Goal: Task Accomplishment & Management: Manage account settings

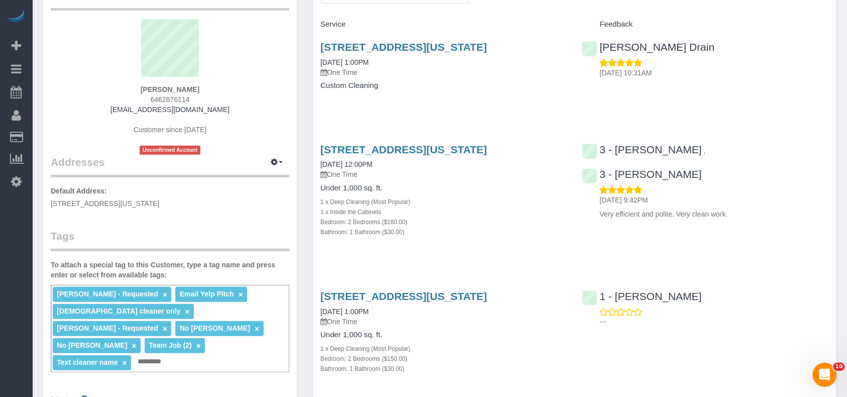
scroll to position [816, 847]
click at [211, 342] on div "Angela Criollo - Requested × Email Yelp Pitch × Female cleaner only × Maria Cam…" at bounding box center [170, 328] width 239 height 87
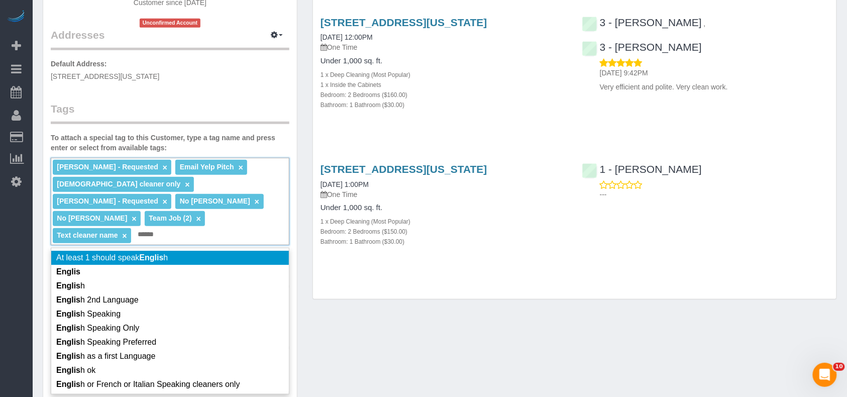
scroll to position [201, 0]
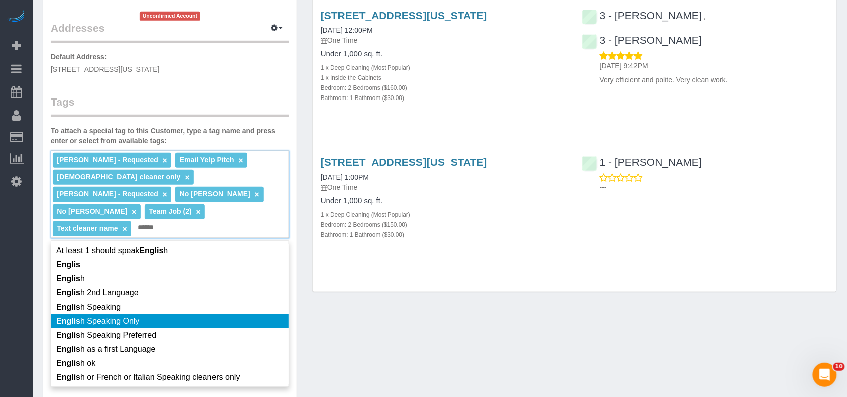
type input "******"
click at [165, 314] on li "Englis h Speaking Only" at bounding box center [170, 321] width 238 height 14
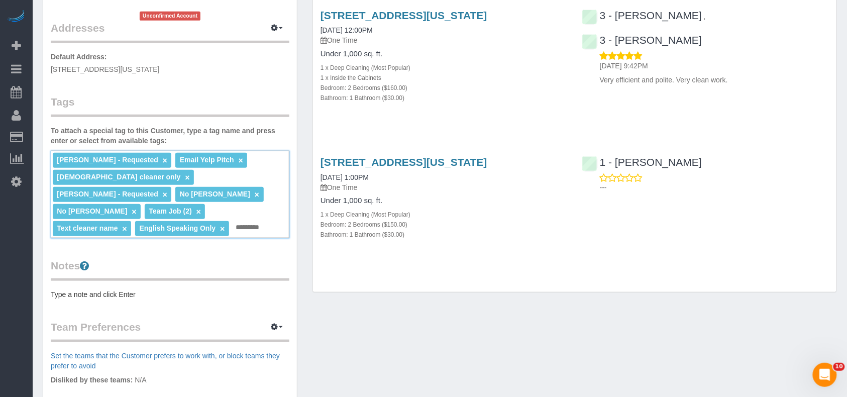
click at [419, 324] on div "Customer Info Edit Contact Info Send Message Email Preferences Special Sales Ta…" at bounding box center [439, 218] width 809 height 764
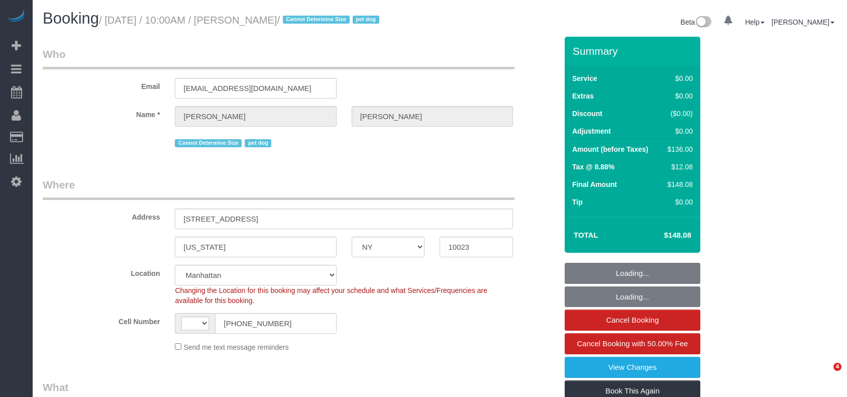
select select "NY"
select select "number:57"
select select "number:70"
select select "number:13"
select select "number:6"
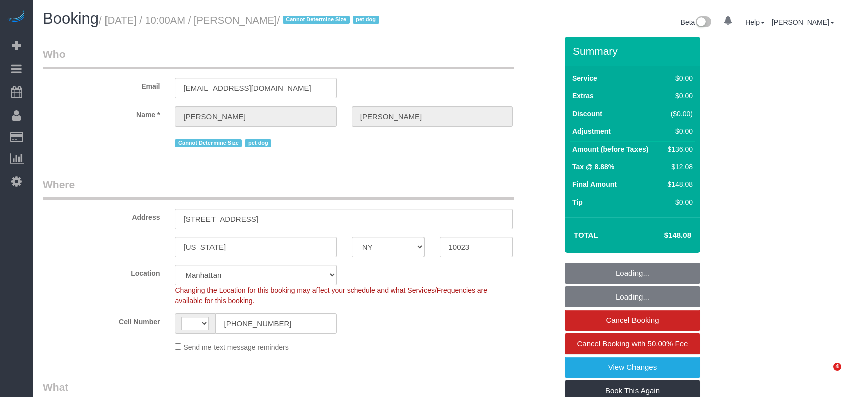
select select "object:864"
select select "string:US"
select select "string:stripe-pm_1RMZCL4VGloSiKo7DWvxFkK9"
select select "1"
select select "spot1"
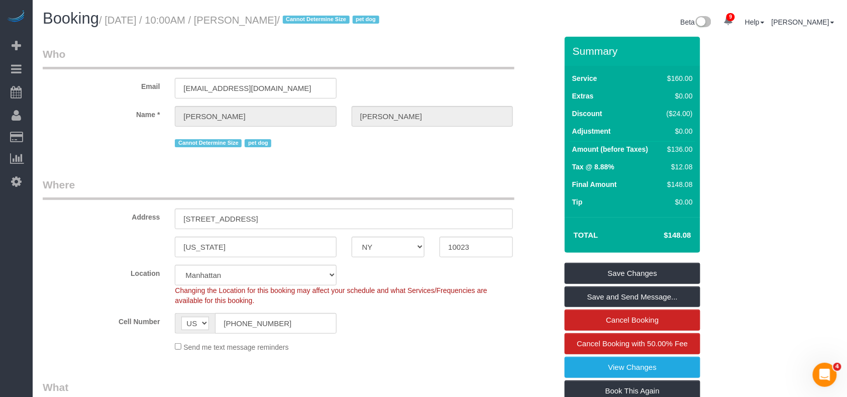
drag, startPoint x: 302, startPoint y: 17, endPoint x: 108, endPoint y: 17, distance: 194.9
click at [108, 17] on small "/ August 15, 2025 / 10:00AM / Sarah Mardis / Cannot Determine Size pet dog" at bounding box center [240, 20] width 283 height 11
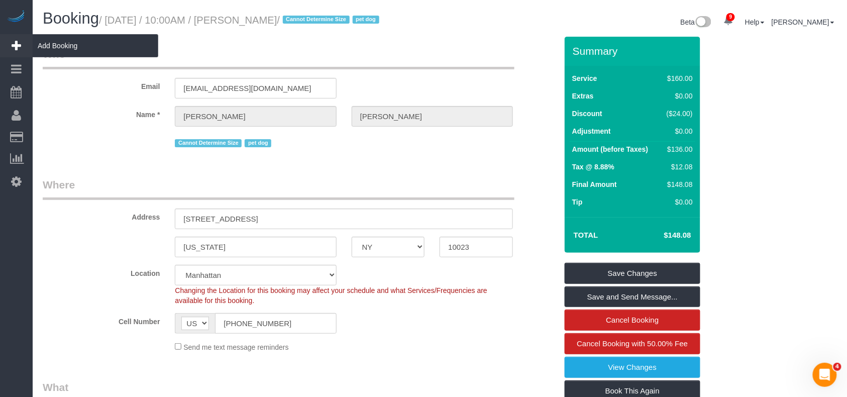
copy small "August 15, 2025 / 10:00AM / Sarah Mardis"
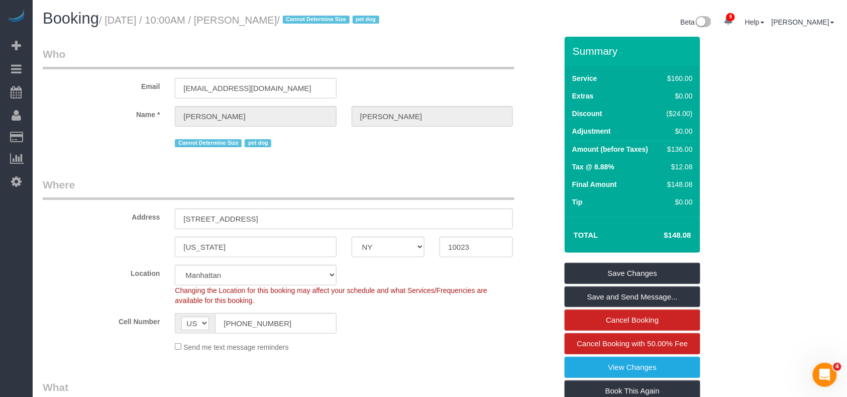
click at [273, 48] on legend "Who" at bounding box center [279, 58] width 472 height 23
drag, startPoint x: 300, startPoint y: 19, endPoint x: 109, endPoint y: 19, distance: 191.9
click at [109, 19] on small "/ August 15, 2025 / 10:00AM / Sarah Mardis / Cannot Determine Size pet dog" at bounding box center [240, 20] width 283 height 11
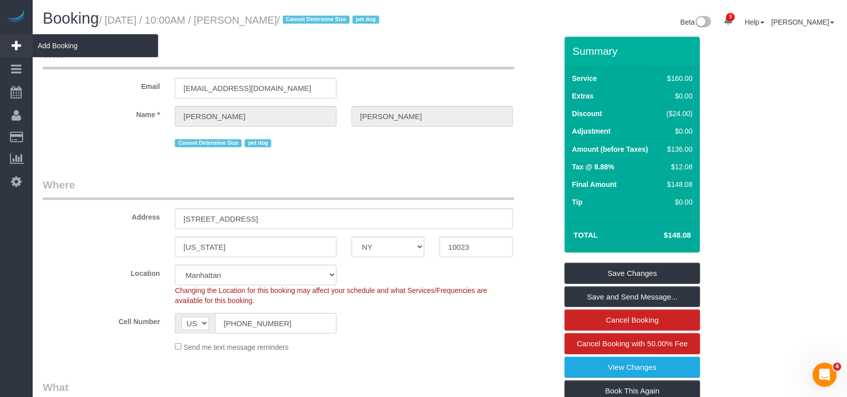
copy small "August 15, 2025 / 10:00AM / Sarah Mardis"
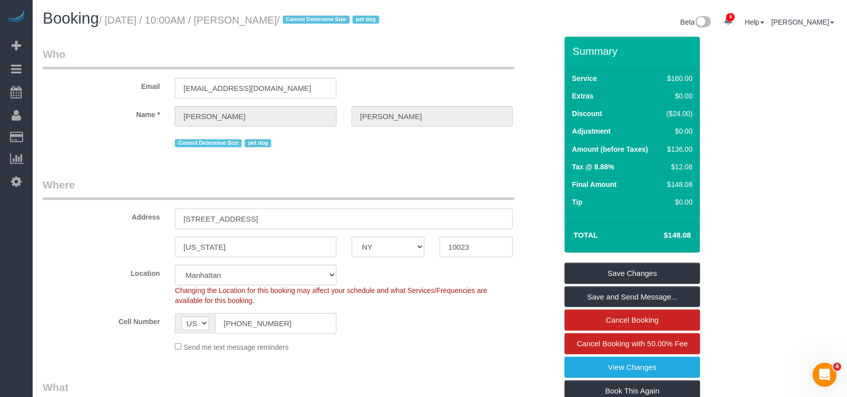
click at [254, 216] on input "54 West 74th Street, Apt.402" at bounding box center [344, 218] width 338 height 21
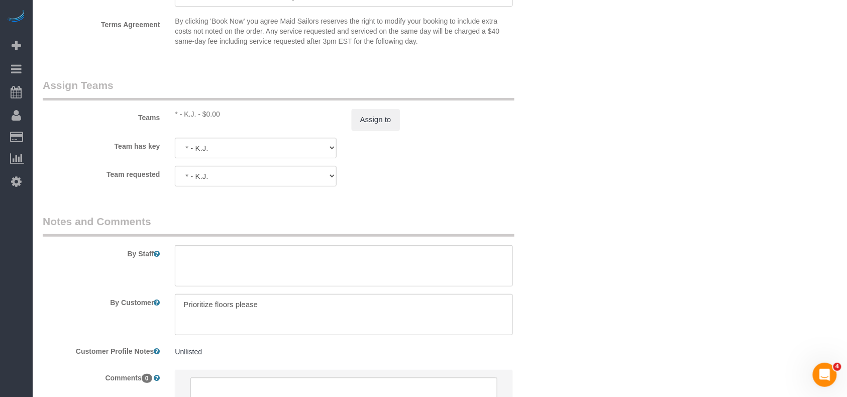
scroll to position [1206, 0]
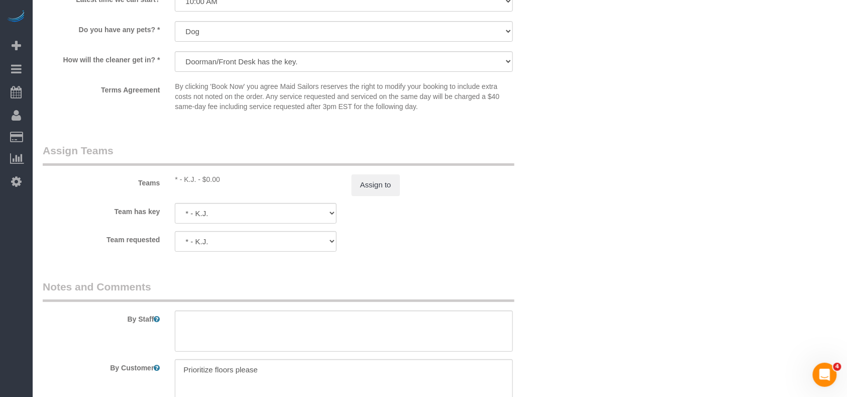
drag, startPoint x: 195, startPoint y: 181, endPoint x: 184, endPoint y: 181, distance: 11.6
click at [184, 181] on div "* - K.J. - $0.00" at bounding box center [255, 179] width 161 height 10
copy div "K.J."
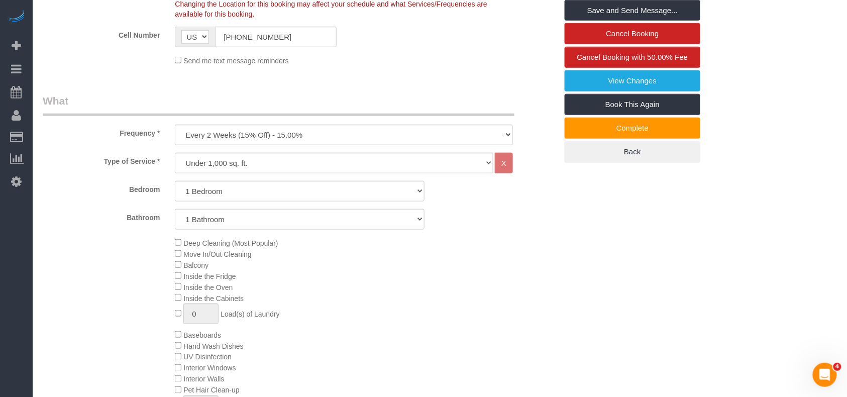
scroll to position [402, 0]
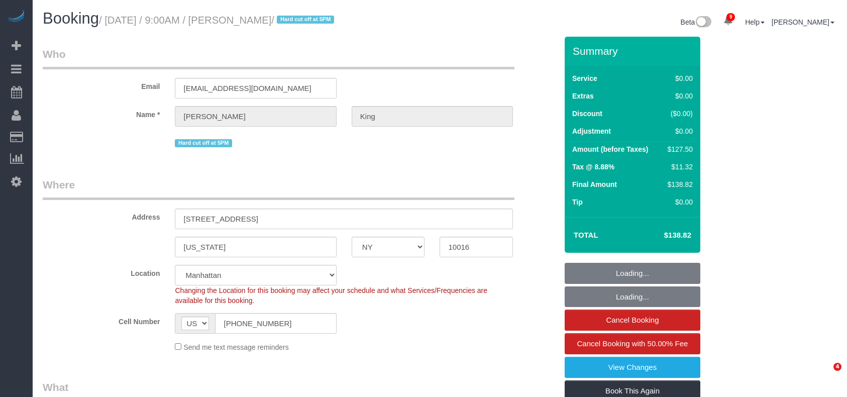
select select "NY"
select select "spot1"
select select "number:56"
select select "number:72"
select select "number:15"
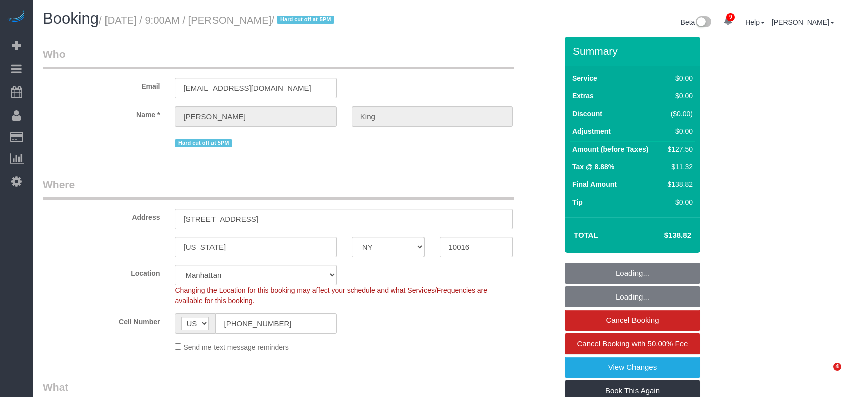
select select "number:5"
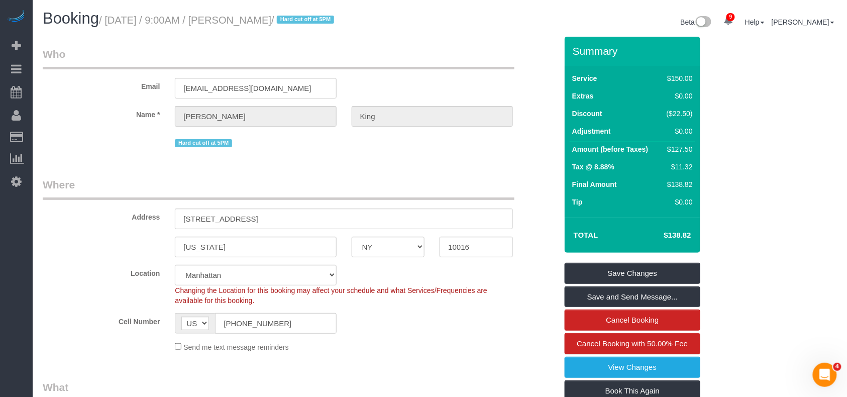
drag, startPoint x: 304, startPoint y: 21, endPoint x: 93, endPoint y: 25, distance: 210.5
click at [107, 20] on small "/ August 15, 2025 / 9:00AM / Stephanie King / Hard cut off at 5PM" at bounding box center [218, 20] width 238 height 11
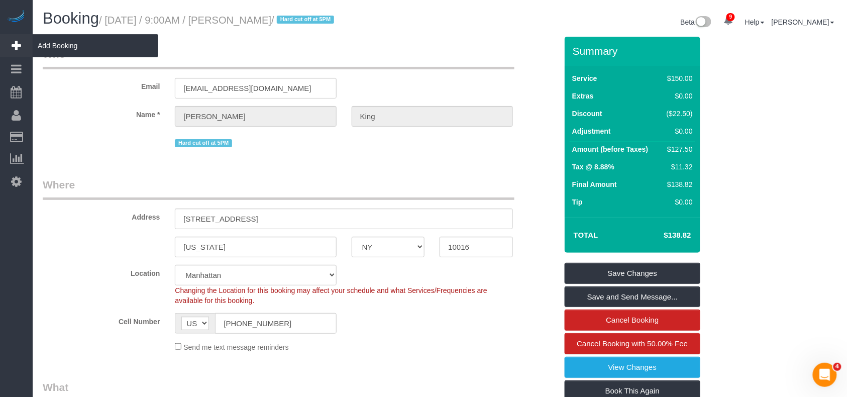
copy small "August 15, 2025 / 9:00AM / Stephanie King"
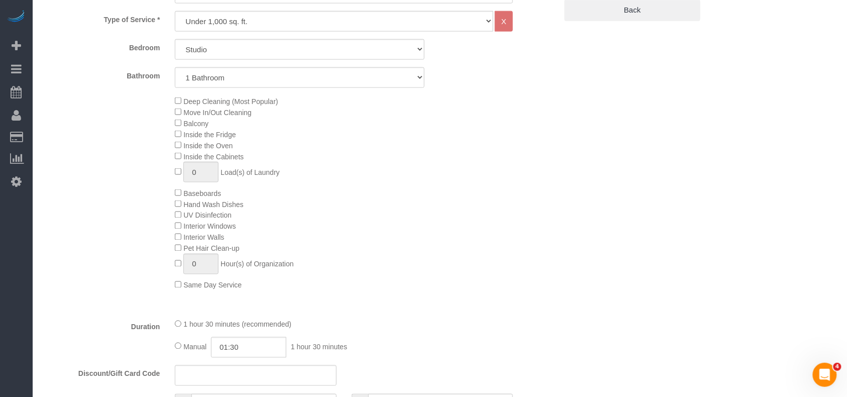
scroll to position [402, 0]
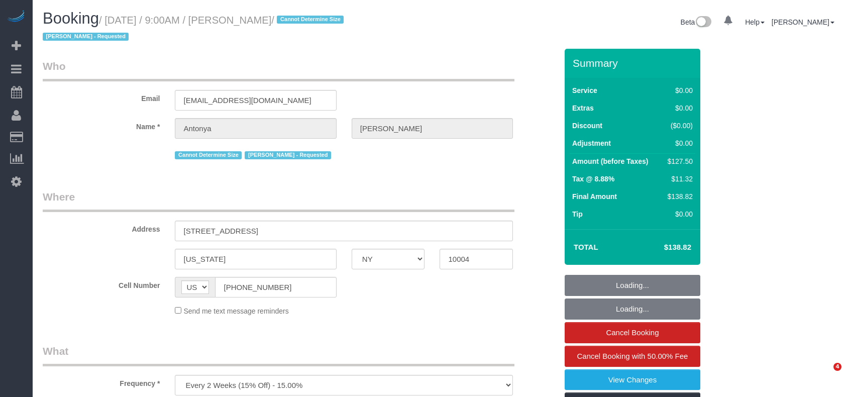
select select "NY"
select select "string:stripe-pm_1RGONJ4VGloSiKo7uRMWaPqO"
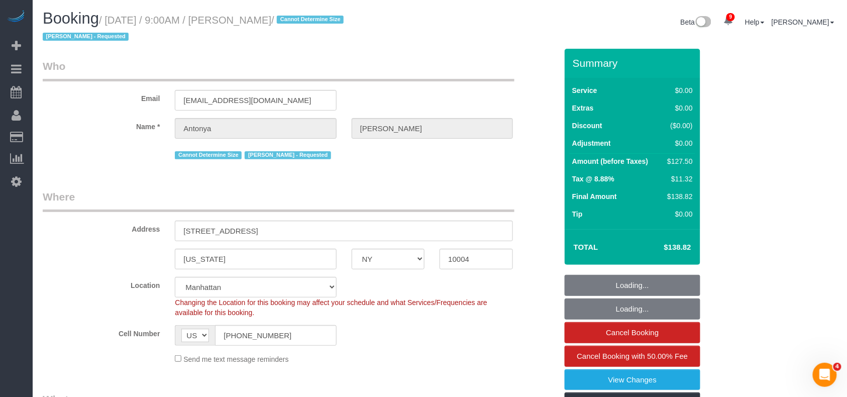
select select "object:715"
select select "number:56"
select select "number:76"
select select "number:15"
select select "number:6"
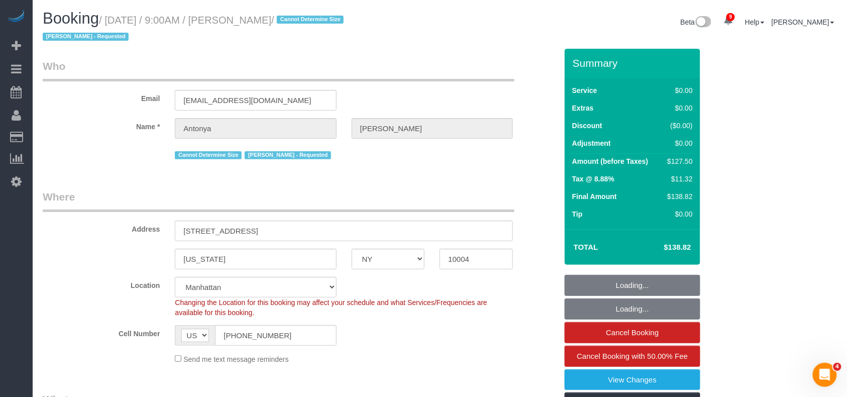
drag, startPoint x: 296, startPoint y: 18, endPoint x: 26, endPoint y: 83, distance: 278.0
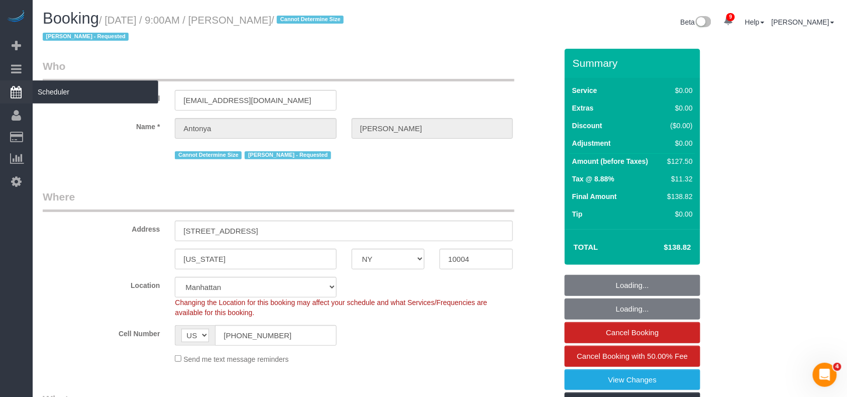
click at [110, 19] on small "/ August 15, 2025 / 9:00AM / Antonya Allen / Cannot Determine Size Iman Smith -…" at bounding box center [195, 29] width 304 height 28
copy small "August 15, 2025 / 9:00AM / Antonya Allen"
select select "spot1"
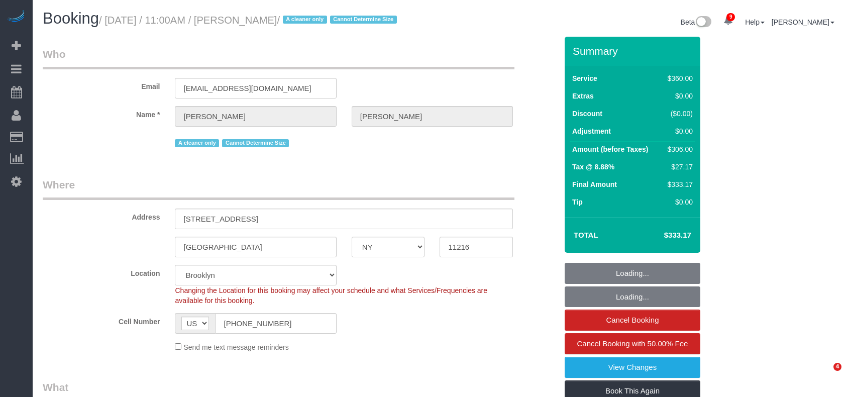
select select "NY"
select select "270"
select select "object:804"
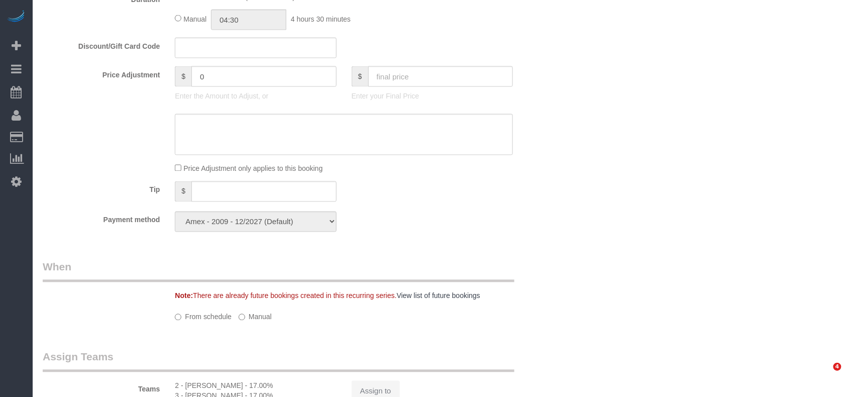
select select "spot1"
select select "number:89"
select select "number:90"
select select "number:15"
select select "number:5"
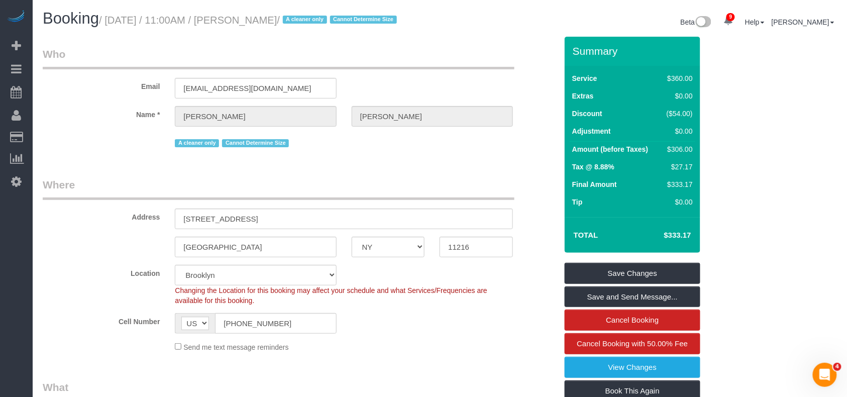
drag, startPoint x: 311, startPoint y: 17, endPoint x: 109, endPoint y: 17, distance: 202.9
click at [109, 17] on small "/ [DATE] / 11:00AM / [PERSON_NAME] / A cleaner only Cannot Determine Size" at bounding box center [249, 20] width 301 height 11
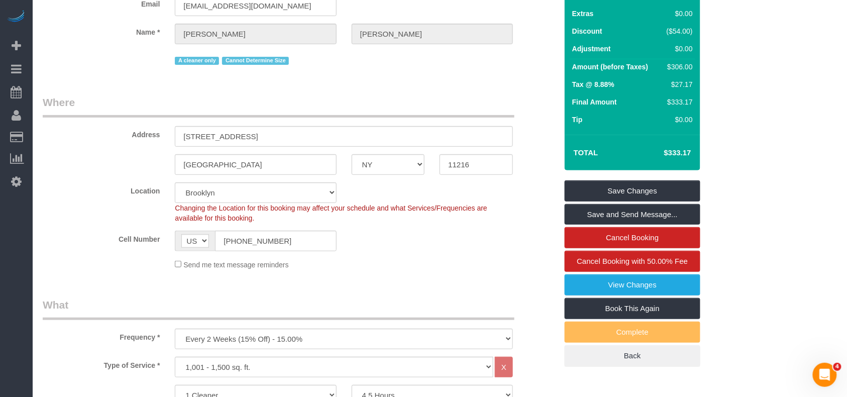
scroll to position [67, 0]
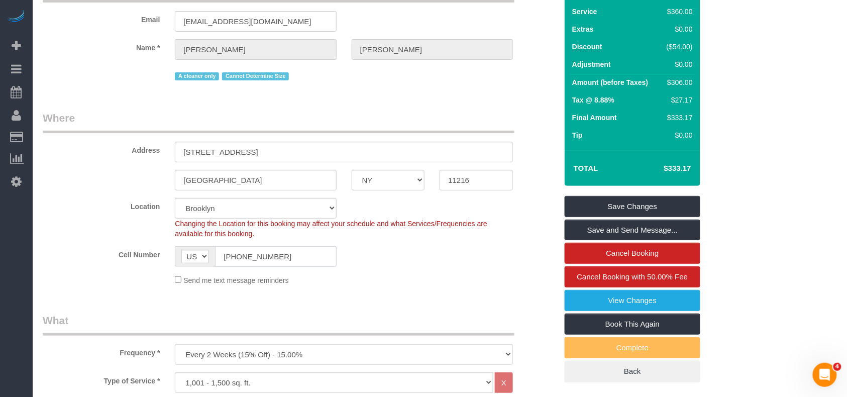
click at [252, 267] on input "[PHONE_NUMBER]" at bounding box center [275, 256] width 121 height 21
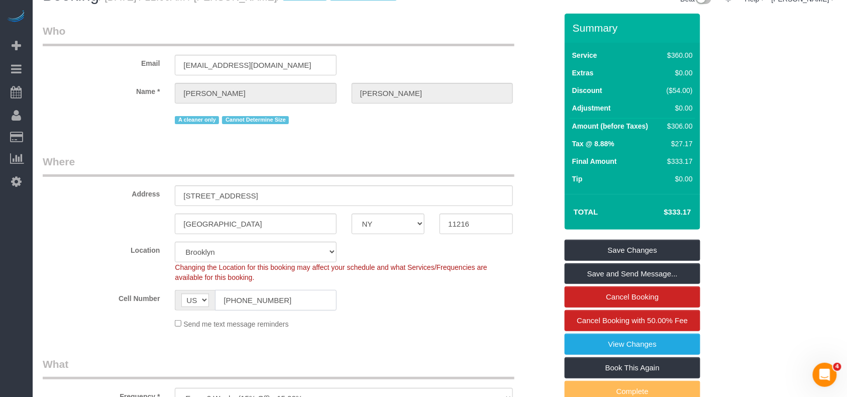
scroll to position [0, 0]
